Goal: Transaction & Acquisition: Purchase product/service

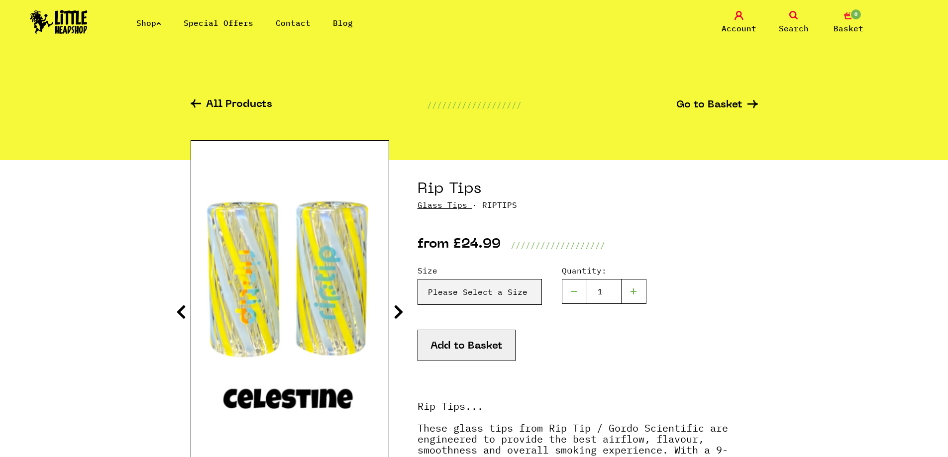
scroll to position [199, 0]
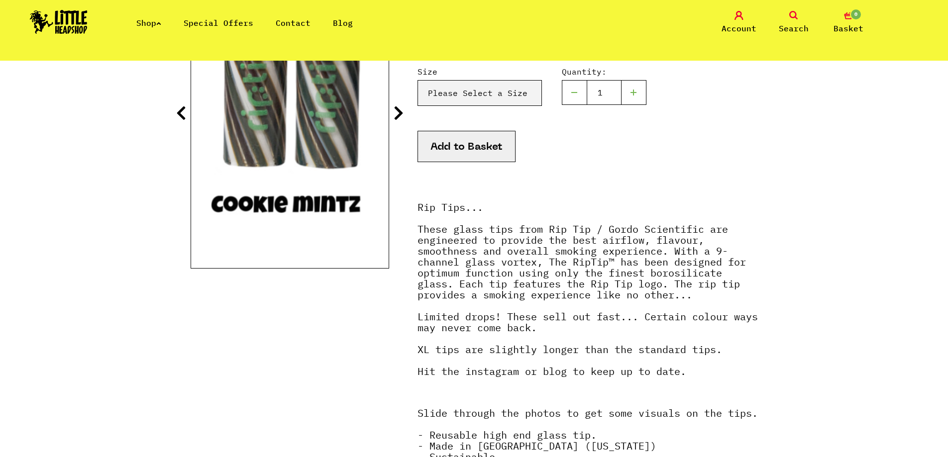
select select "1937"
click at [417, 80] on select "Please Select a Size Rip Tips - Size 7 - Clear - £24.99 (Out of Stock) Rip Tips…" at bounding box center [479, 93] width 124 height 26
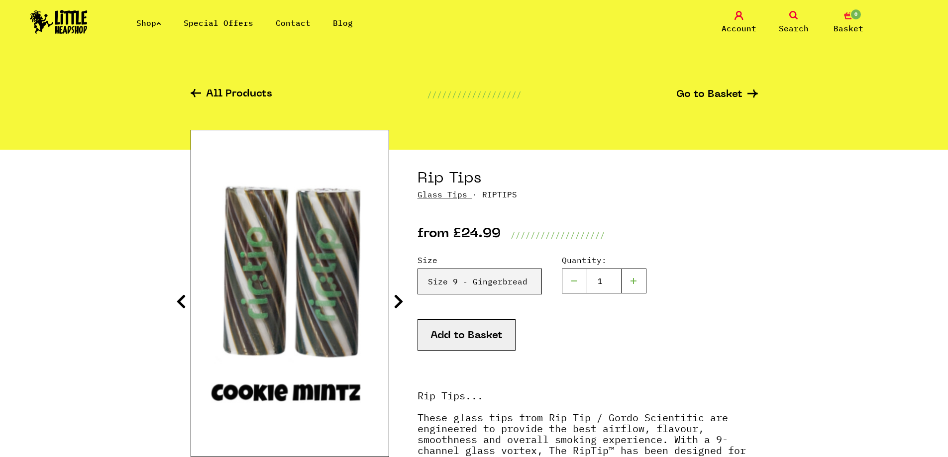
scroll to position [0, 0]
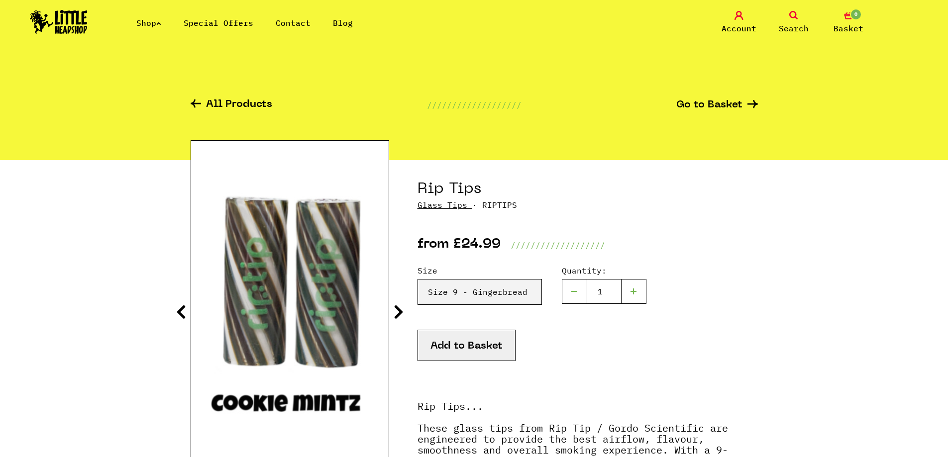
click at [399, 306] on icon at bounding box center [399, 312] width 10 height 16
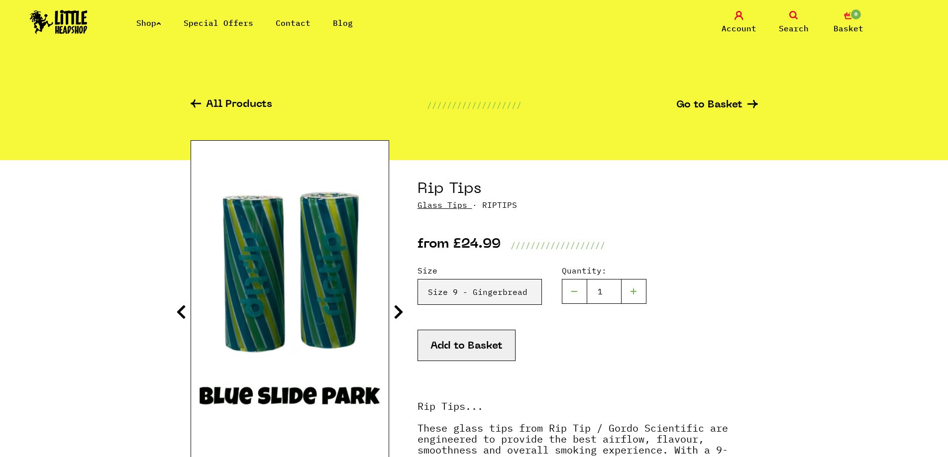
click at [399, 306] on icon at bounding box center [399, 312] width 10 height 16
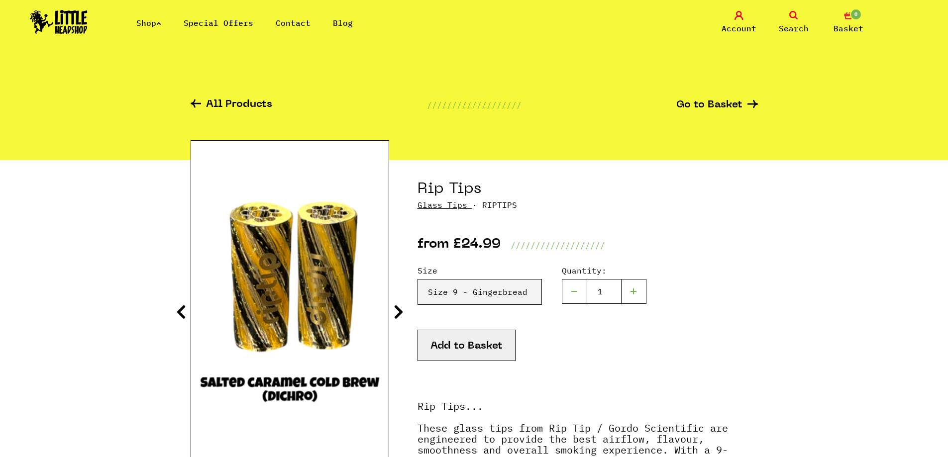
click at [399, 306] on icon at bounding box center [399, 312] width 10 height 16
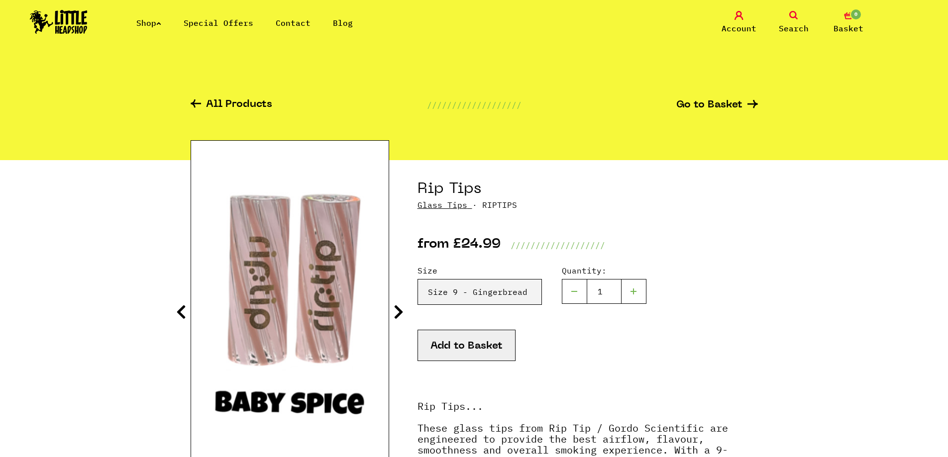
click at [399, 306] on icon at bounding box center [399, 312] width 10 height 16
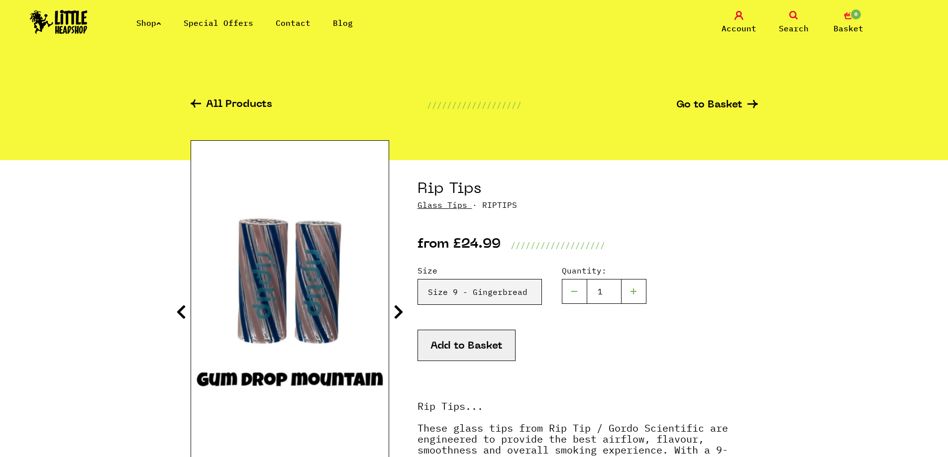
click at [399, 306] on icon at bounding box center [399, 312] width 10 height 16
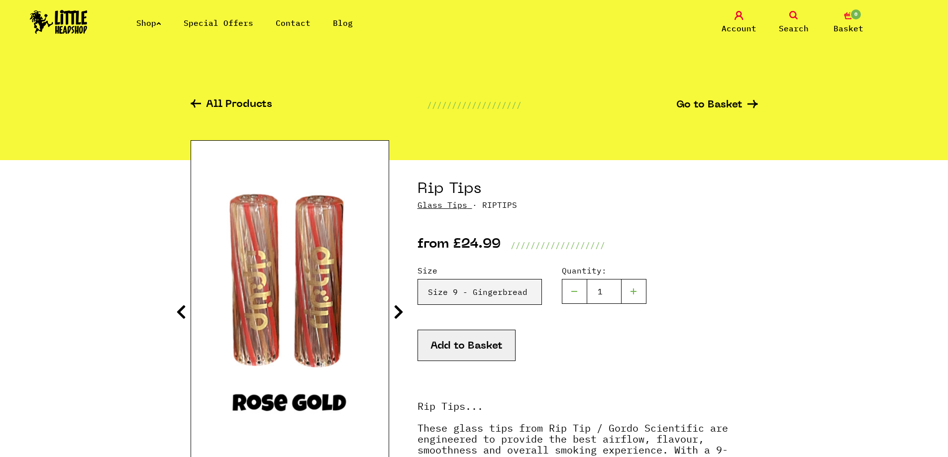
click at [399, 306] on icon at bounding box center [399, 312] width 10 height 16
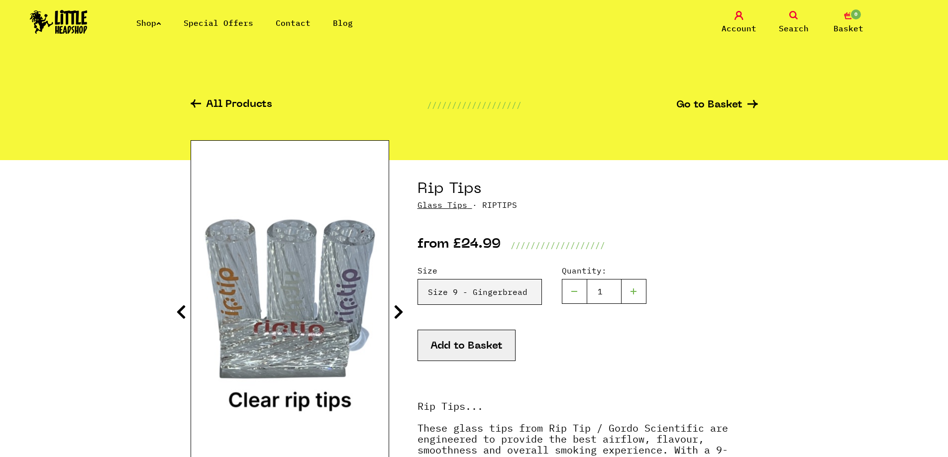
click at [399, 306] on icon at bounding box center [399, 312] width 10 height 16
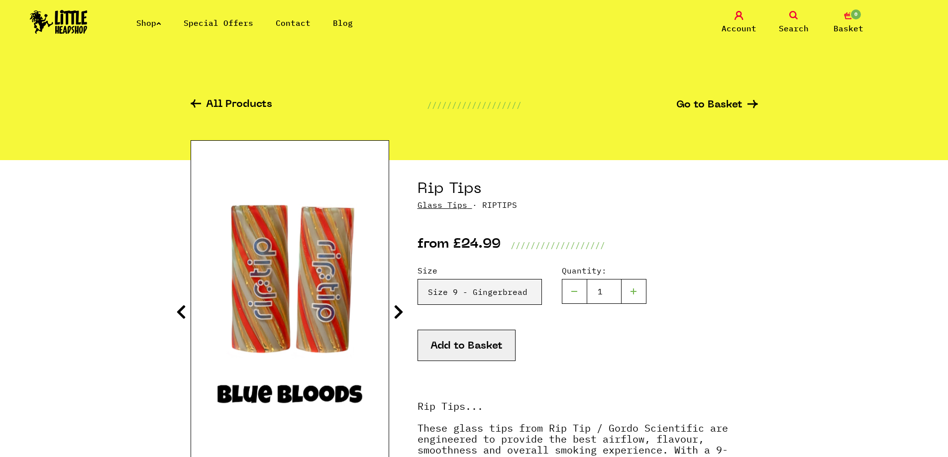
click at [399, 306] on icon at bounding box center [399, 312] width 10 height 16
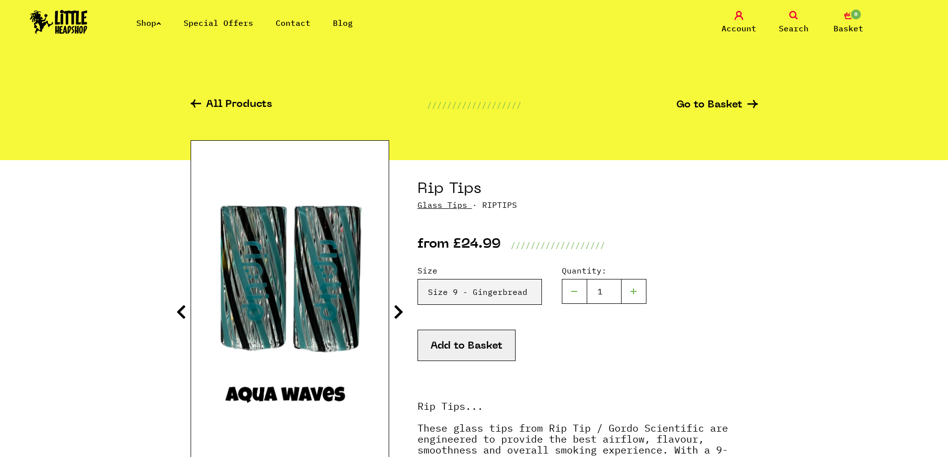
click at [399, 306] on icon at bounding box center [399, 312] width 10 height 16
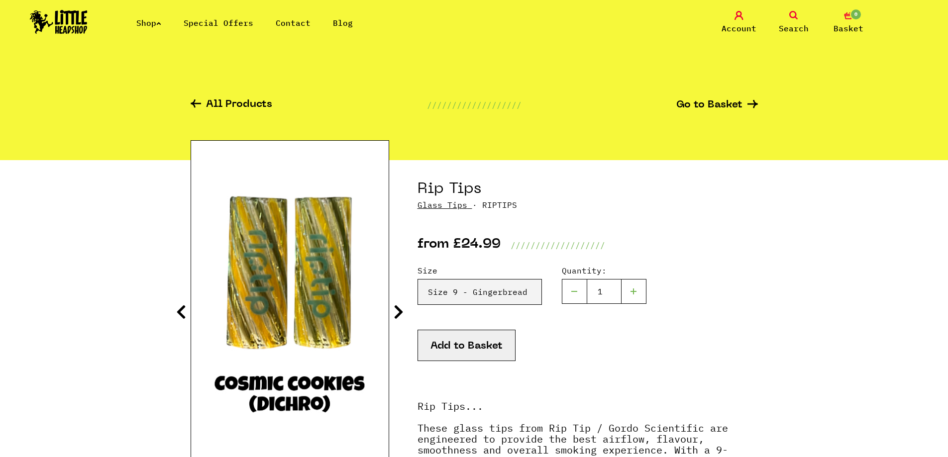
click at [399, 306] on icon at bounding box center [399, 312] width 10 height 16
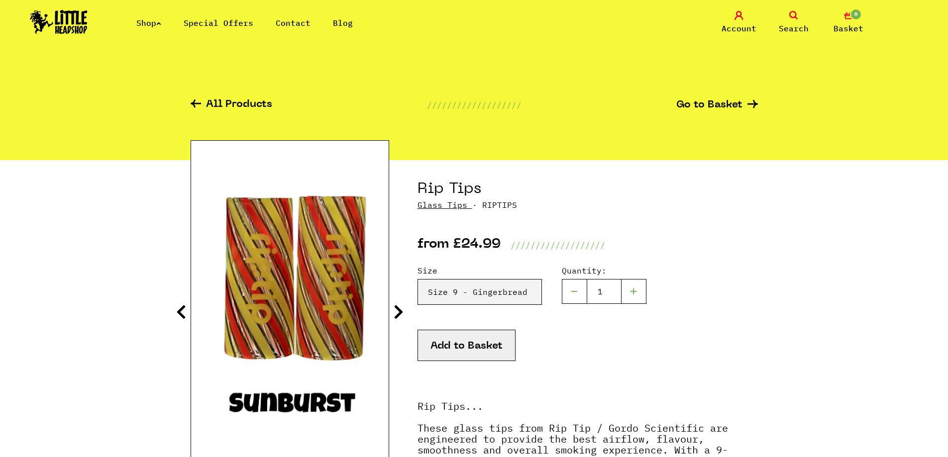
click at [399, 306] on icon at bounding box center [399, 312] width 10 height 16
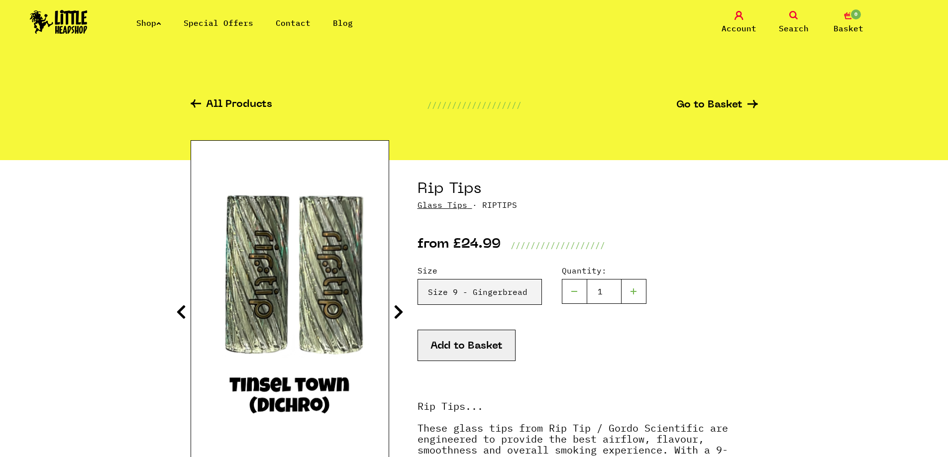
click at [399, 306] on icon at bounding box center [399, 312] width 10 height 16
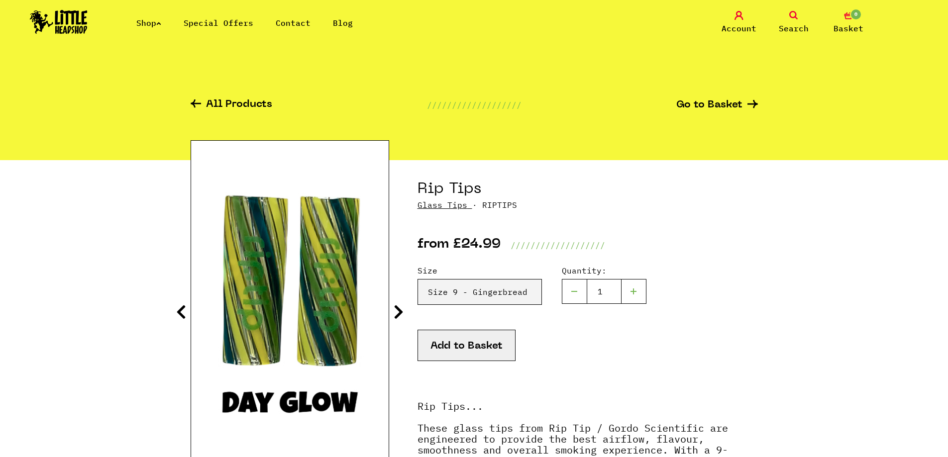
click at [399, 306] on icon at bounding box center [399, 312] width 10 height 16
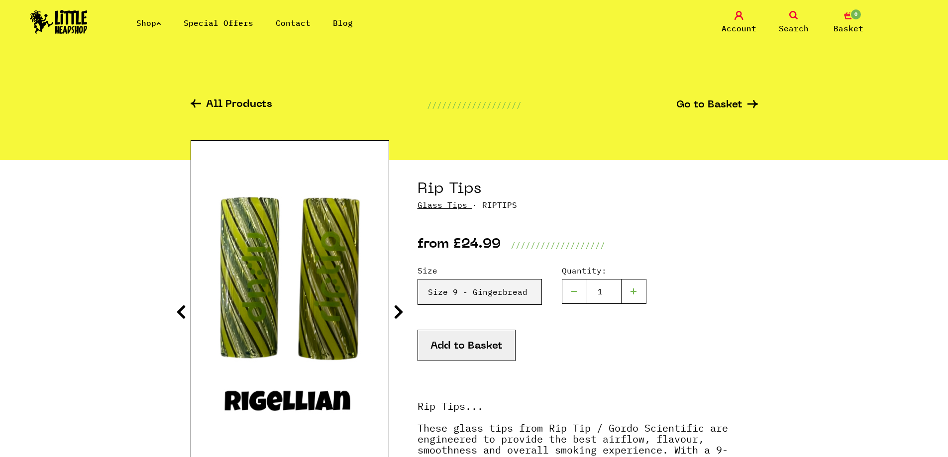
click at [399, 306] on icon at bounding box center [399, 312] width 10 height 16
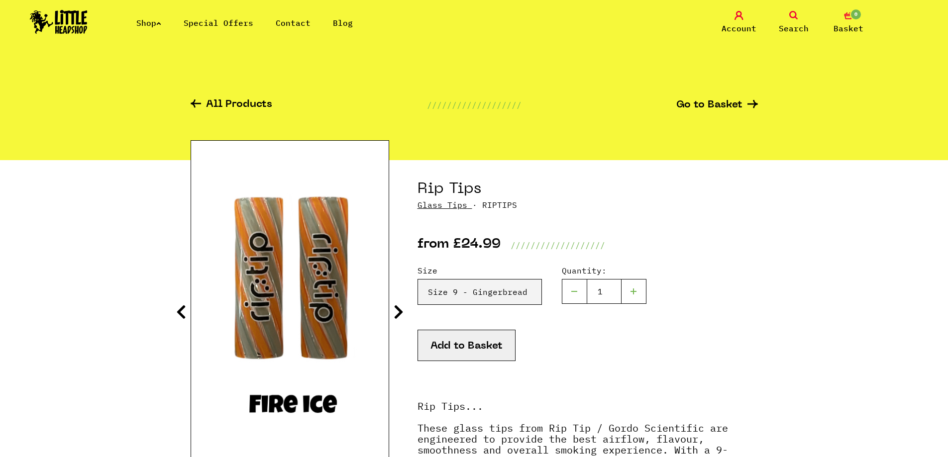
click at [399, 306] on icon at bounding box center [399, 312] width 10 height 16
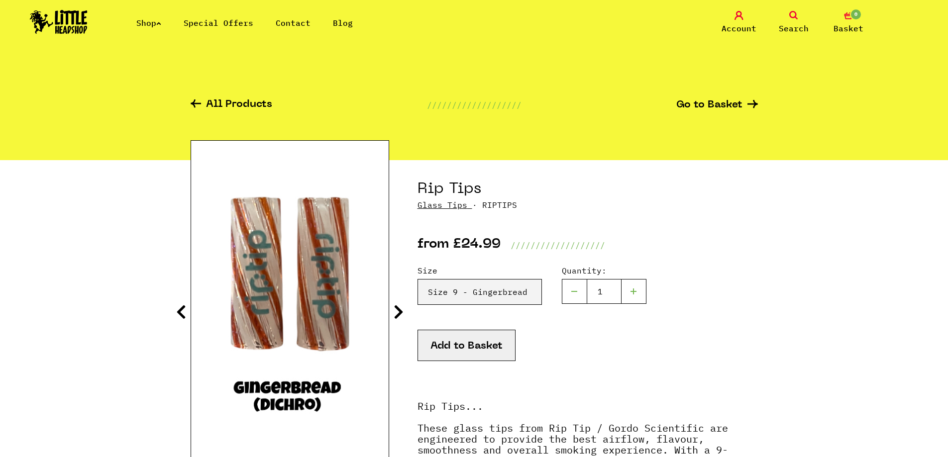
click at [399, 306] on icon at bounding box center [399, 312] width 10 height 16
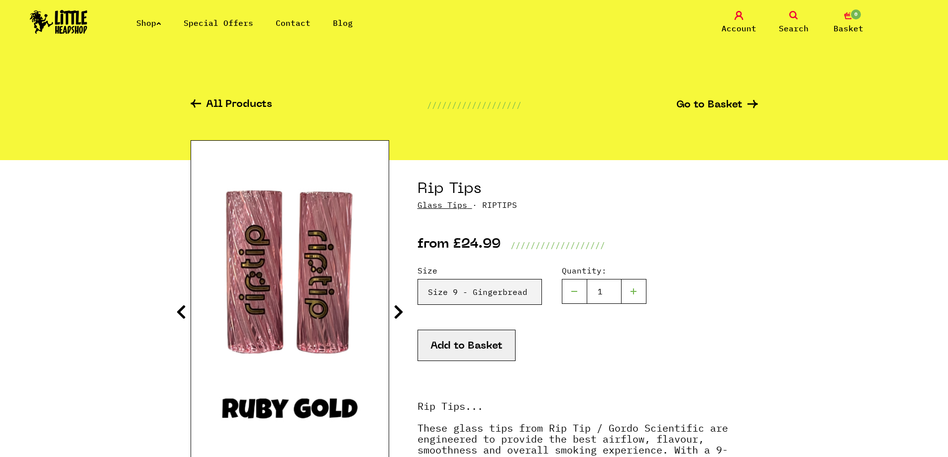
click at [178, 312] on icon at bounding box center [181, 312] width 10 height 16
